Goal: Task Accomplishment & Management: Manage account settings

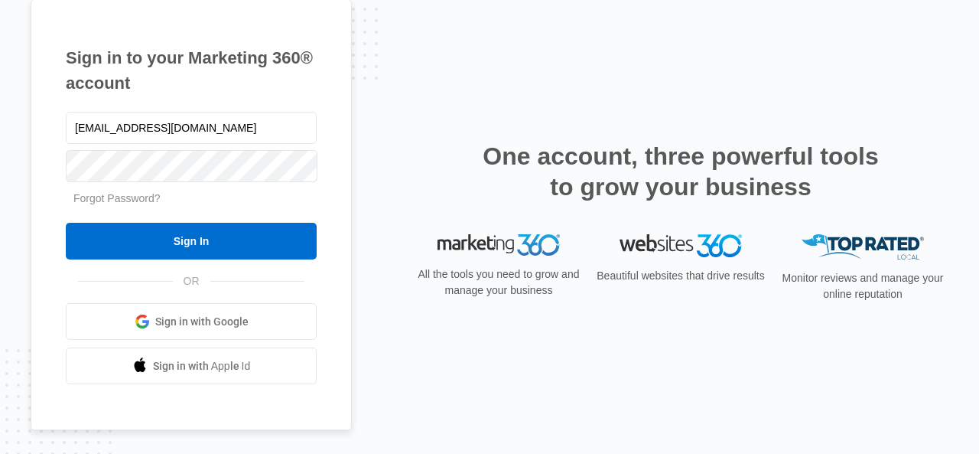
drag, startPoint x: 283, startPoint y: 123, endPoint x: 43, endPoint y: 101, distance: 241.2
click at [43, 101] on div "Sign in to your Marketing 360® account hanfung@gmail.com Forgot Password? Sign …" at bounding box center [191, 214] width 321 height 431
drag, startPoint x: 187, startPoint y: 125, endPoint x: 346, endPoint y: 150, distance: 160.3
click at [346, 150] on div "Sign in to your Marketing 360® account jacku1209@gmail.com:8UqhVXG*@gy66Fn Forg…" at bounding box center [191, 214] width 321 height 431
type input "jacku1209@gmail.com"
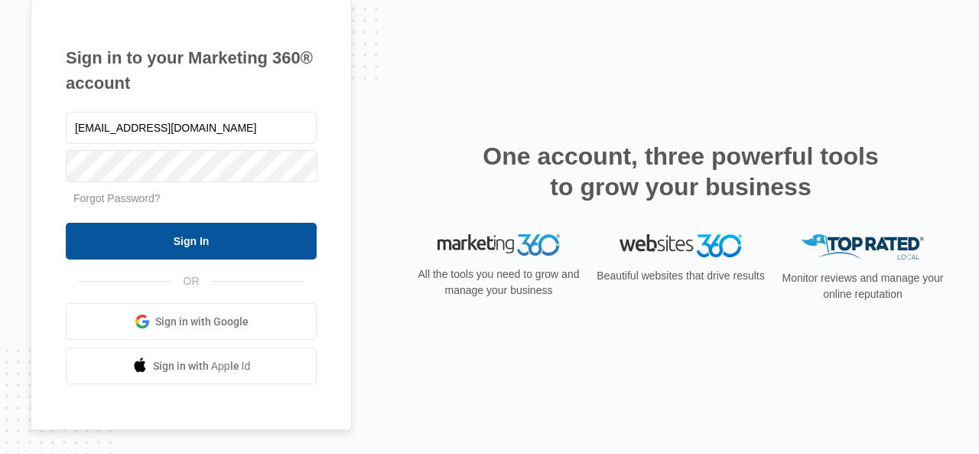
click at [298, 240] on input "Sign In" at bounding box center [191, 241] width 251 height 37
